Goal: Navigation & Orientation: Find specific page/section

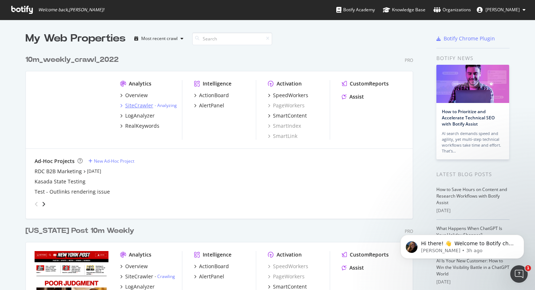
click at [139, 104] on div "SiteCrawler" at bounding box center [139, 105] width 28 height 7
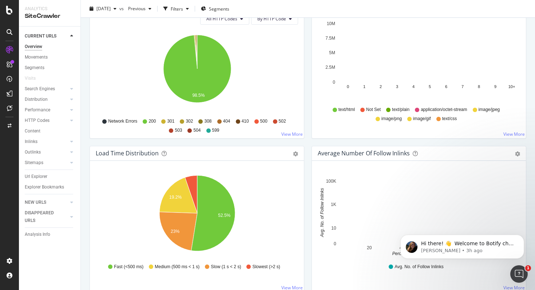
scroll to position [490, 0]
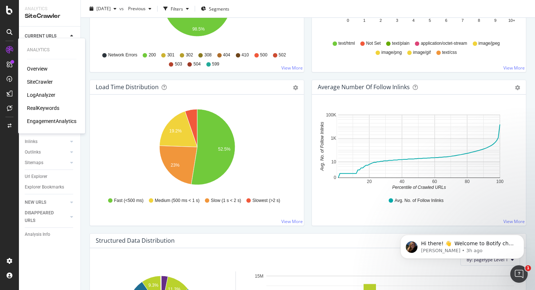
click at [38, 82] on div "SiteCrawler" at bounding box center [40, 81] width 26 height 7
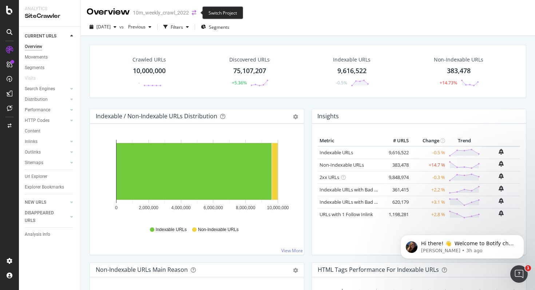
click at [196, 12] on icon "arrow-right-arrow-left" at bounding box center [194, 12] width 4 height 5
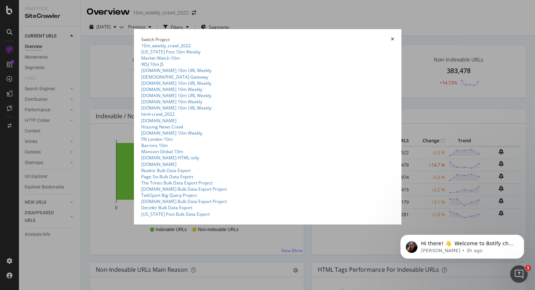
click at [141, 49] on summary "10m_weekly_crawl_2022" at bounding box center [267, 46] width 253 height 6
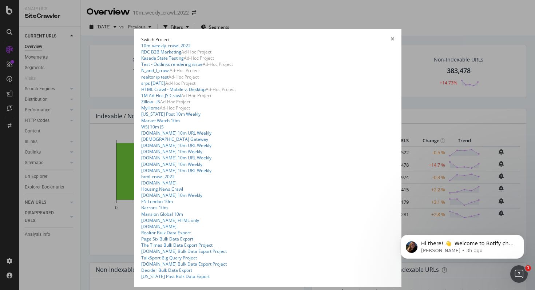
click at [141, 48] on summary "10m_weekly_crawl_2022" at bounding box center [267, 46] width 253 height 6
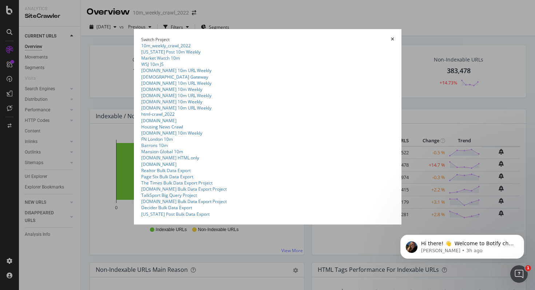
scroll to position [107, 0]
click at [141, 111] on summary "[DOMAIN_NAME] 10m URL Weekly" at bounding box center [267, 108] width 253 height 6
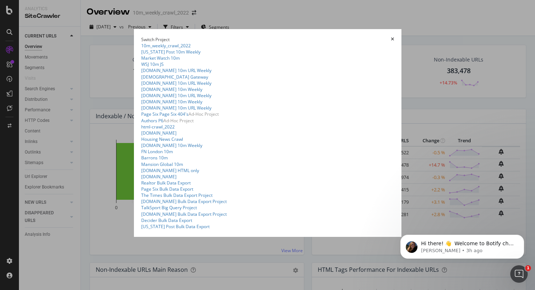
click at [141, 130] on summary "html-crawl_2022" at bounding box center [267, 127] width 253 height 6
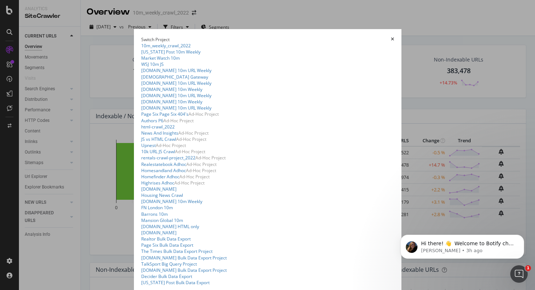
scroll to position [300, 0]
click at [141, 198] on summary "[DOMAIN_NAME] 10m Weekly" at bounding box center [267, 201] width 253 height 6
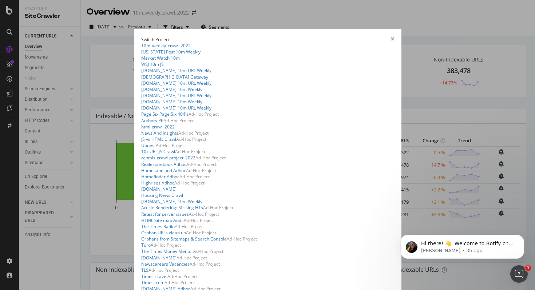
scroll to position [595, 0]
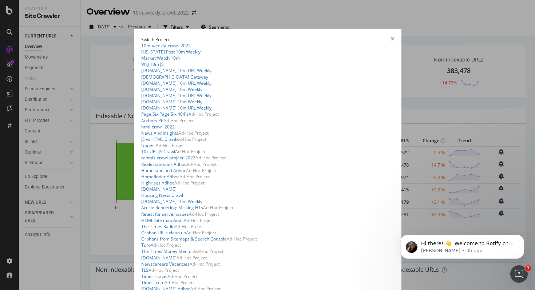
scroll to position [704, 0]
click at [141, 124] on summary "html-crawl_2022" at bounding box center [267, 127] width 253 height 6
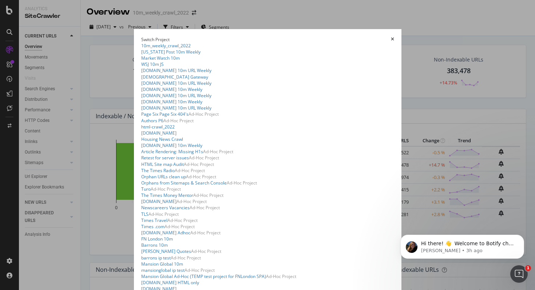
scroll to position [194, 0]
click at [141, 105] on summary "[DOMAIN_NAME] 10m URL Weekly" at bounding box center [267, 108] width 253 height 6
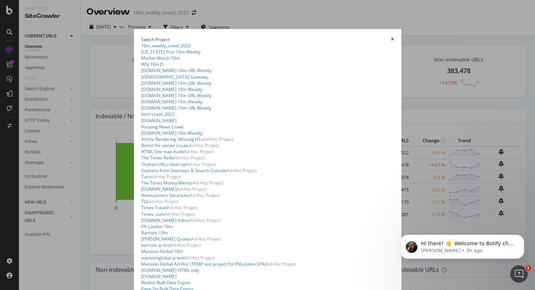
click at [141, 136] on summary "[DOMAIN_NAME] 10m Weekly" at bounding box center [267, 133] width 253 height 6
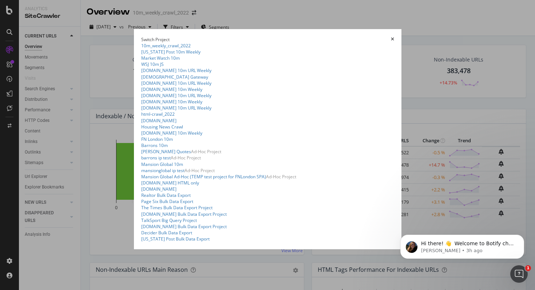
click at [141, 148] on summary "Barrons 10m" at bounding box center [267, 145] width 253 height 6
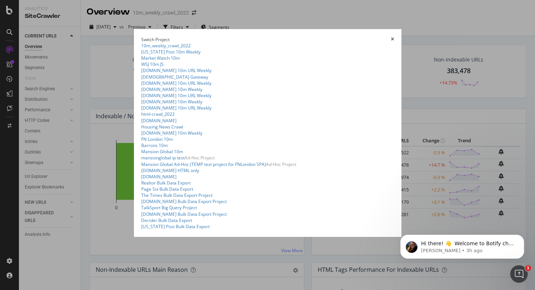
click at [141, 155] on summary "Mansion Global 10m" at bounding box center [267, 151] width 253 height 6
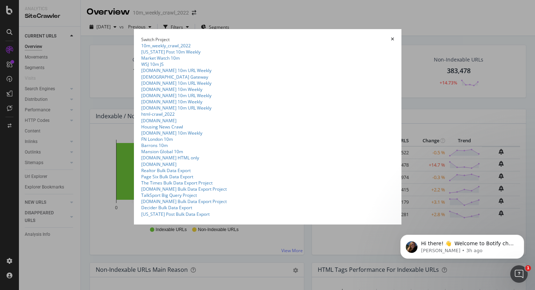
scroll to position [0, 0]
